Goal: Information Seeking & Learning: Find specific fact

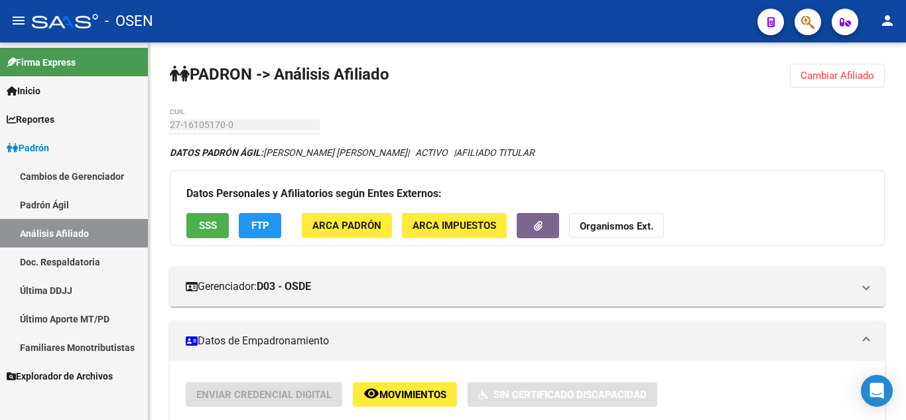
scroll to position [159, 0]
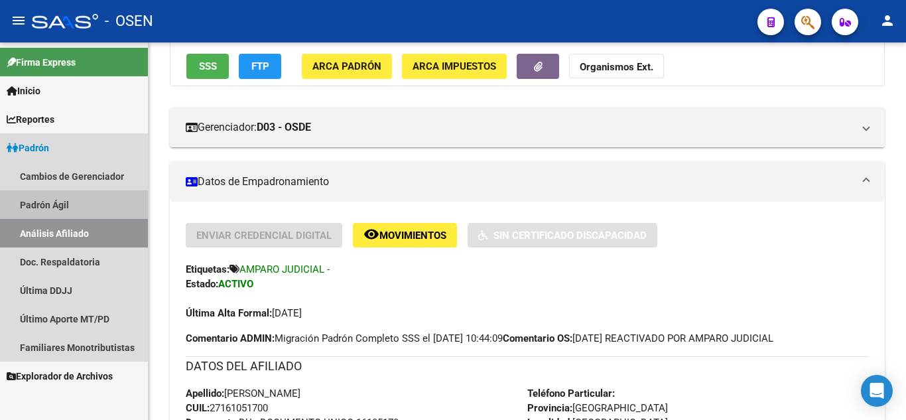
click at [104, 204] on link "Padrón Ágil" at bounding box center [74, 204] width 148 height 29
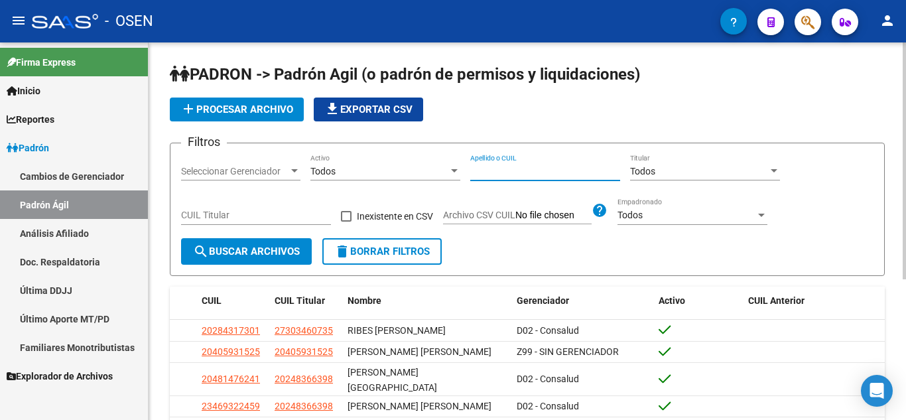
click at [503, 175] on input "Apellido o CUIL" at bounding box center [545, 171] width 150 height 11
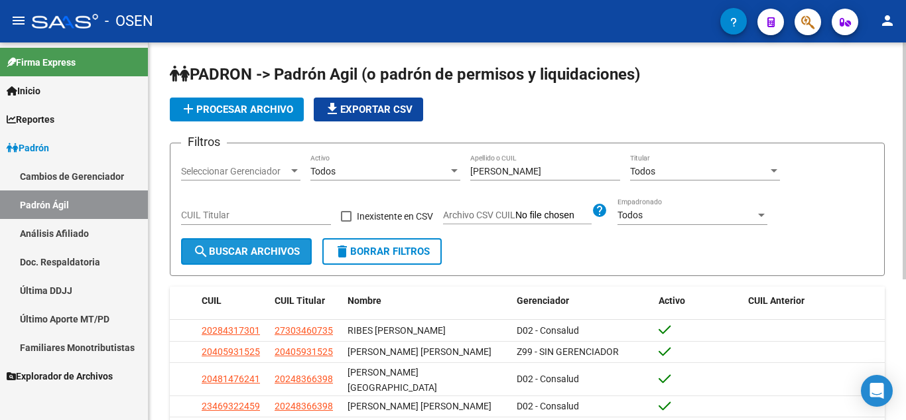
click at [254, 254] on span "search Buscar Archivos" at bounding box center [246, 251] width 107 height 12
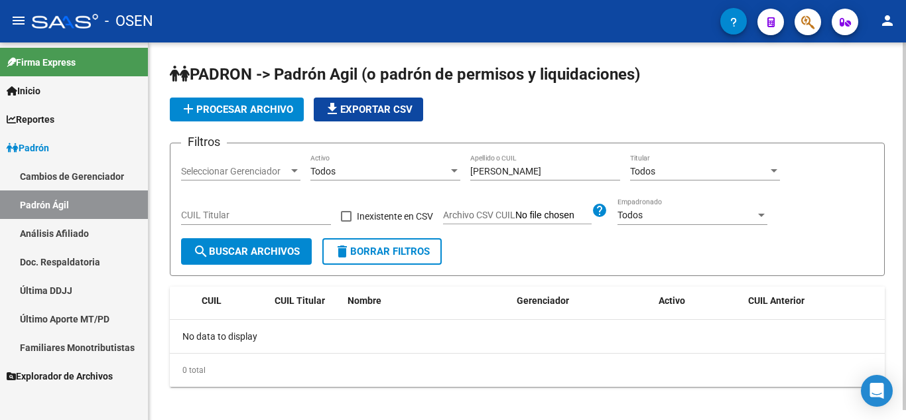
click at [491, 172] on input "[PERSON_NAME]" at bounding box center [545, 171] width 150 height 11
type input "[PERSON_NAME]"
click at [274, 243] on button "search Buscar Archivos" at bounding box center [246, 251] width 131 height 27
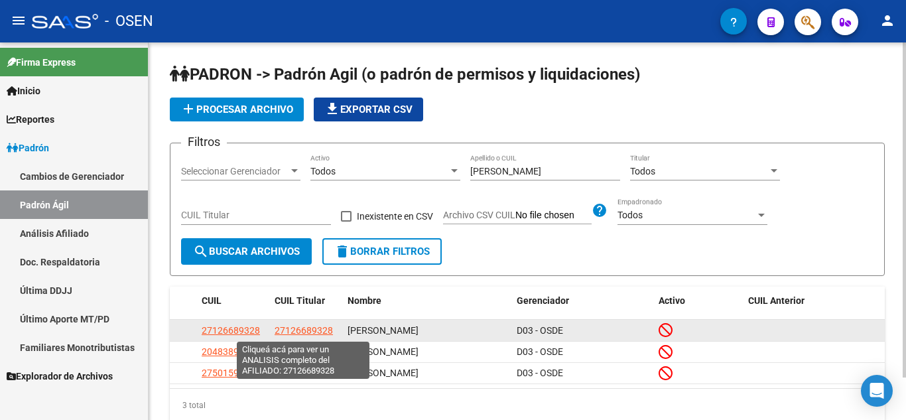
click at [299, 331] on span "27126689328" at bounding box center [303, 330] width 58 height 11
type textarea "27126689328"
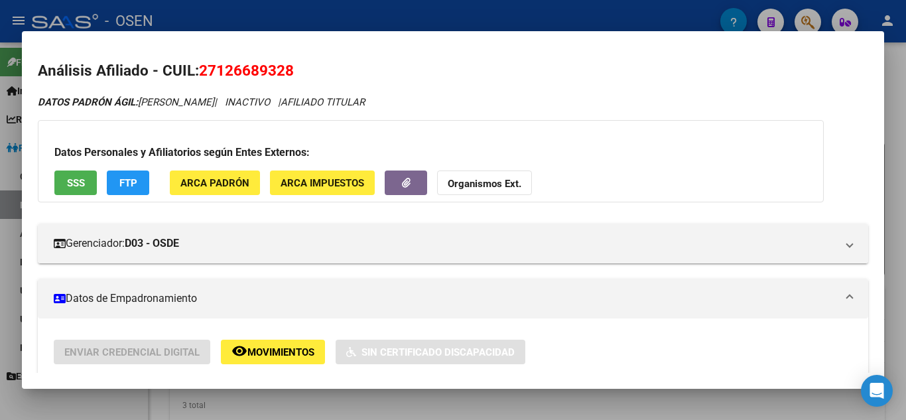
click at [255, 62] on span "27126689328" at bounding box center [246, 70] width 95 height 17
copy span "27126689328"
click at [0, 139] on div at bounding box center [453, 210] width 906 height 420
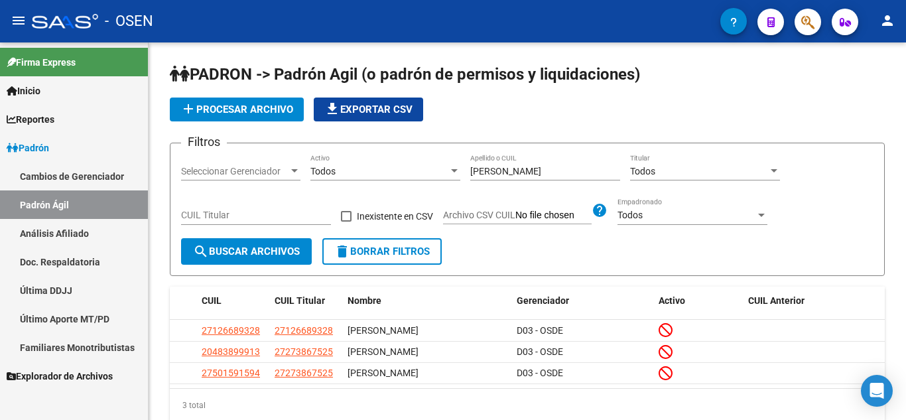
click at [88, 233] on link "Análisis Afiliado" at bounding box center [74, 233] width 148 height 29
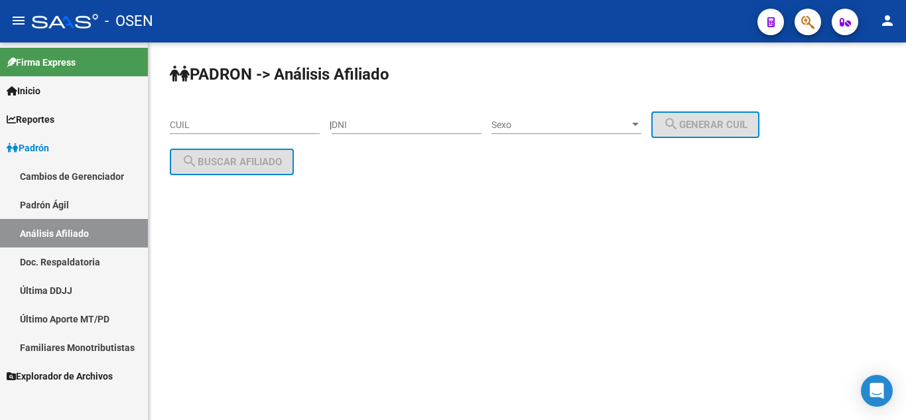
click at [213, 126] on input "CUIL" at bounding box center [245, 124] width 150 height 11
paste input "27-12668932-8"
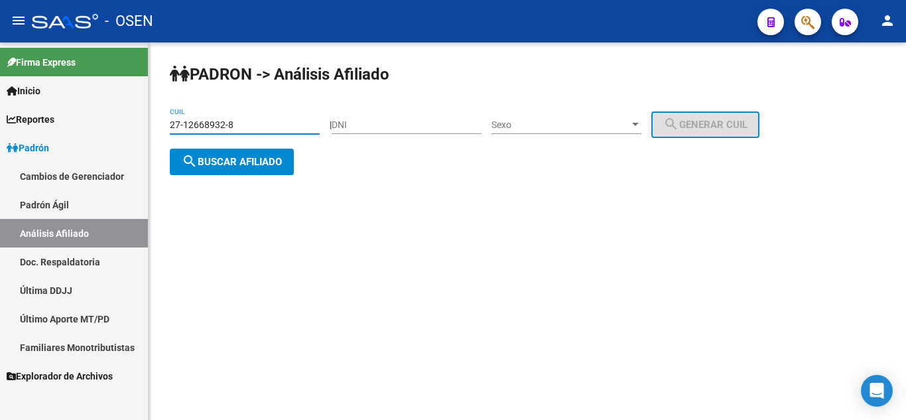
type input "27-12668932-8"
click at [272, 156] on span "search Buscar afiliado" at bounding box center [232, 162] width 100 height 12
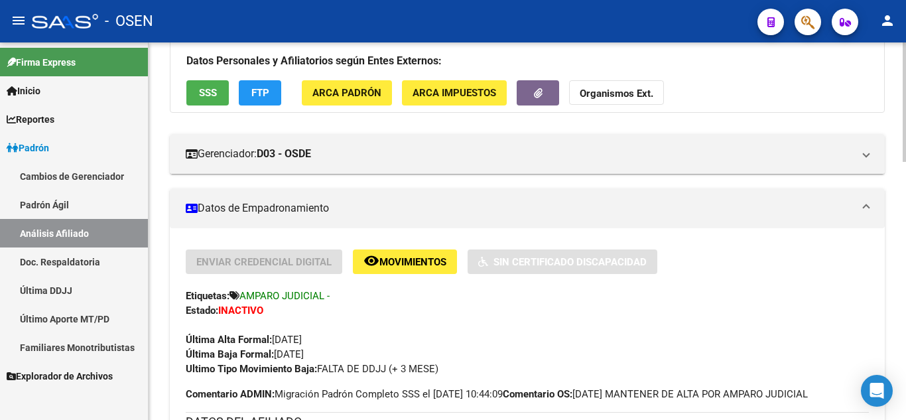
scroll to position [212, 0]
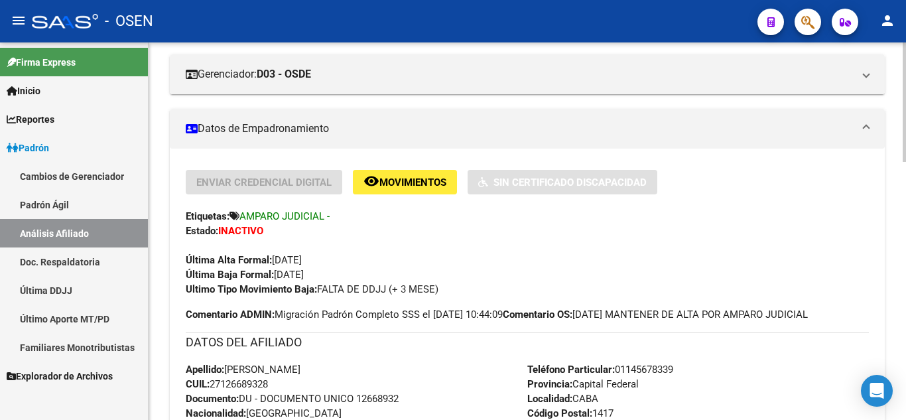
click at [377, 398] on span "Documento: DU - DOCUMENTO UNICO 12668932" at bounding box center [292, 398] width 213 height 12
copy span "12668932"
